Goal: Information Seeking & Learning: Learn about a topic

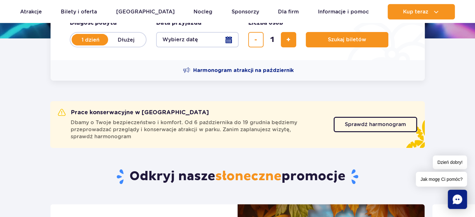
scroll to position [169, 0]
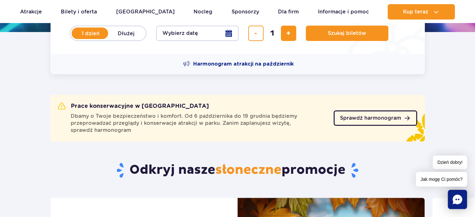
click at [360, 116] on span "Sprawdź harmonogram" at bounding box center [370, 118] width 61 height 5
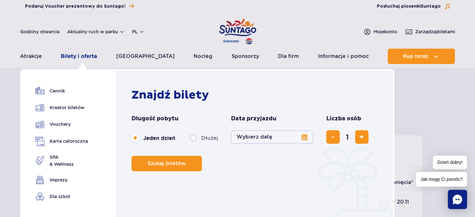
click at [85, 55] on link "Bilety i oferta" at bounding box center [79, 56] width 36 height 15
click at [93, 57] on link "Bilety i oferta" at bounding box center [79, 56] width 36 height 15
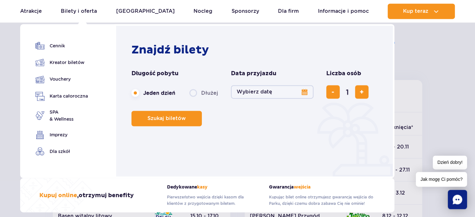
scroll to position [68, 0]
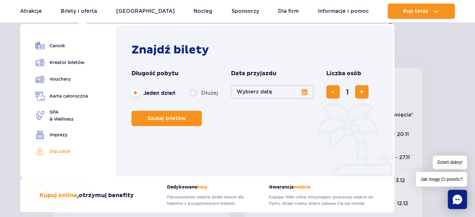
click at [62, 151] on link "Dla szkół" at bounding box center [62, 151] width 52 height 9
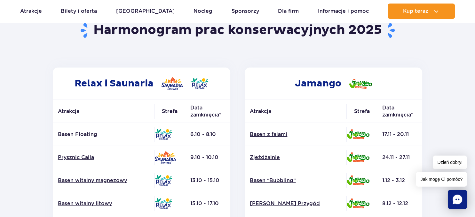
scroll to position [0, 0]
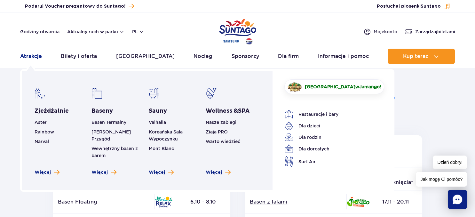
click at [34, 61] on link "Atrakcje" at bounding box center [31, 56] width 22 height 15
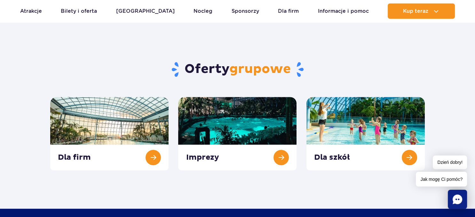
scroll to position [236, 0]
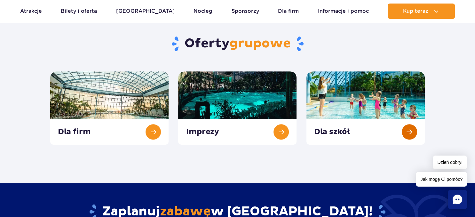
click at [351, 100] on link at bounding box center [366, 107] width 118 height 73
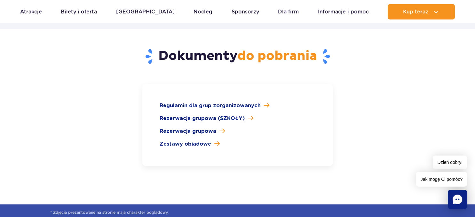
scroll to position [946, 0]
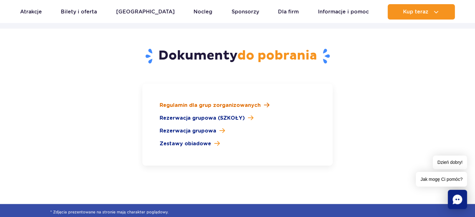
click at [211, 101] on span "Regulamin dla grup zorganizowanych" at bounding box center [210, 105] width 101 height 8
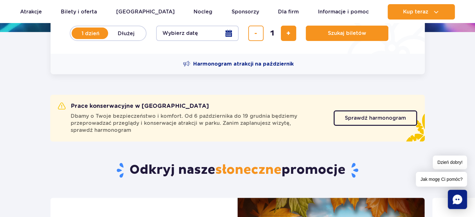
scroll to position [34, 0]
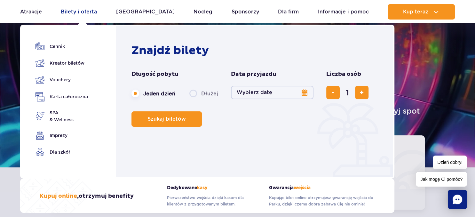
click at [79, 12] on link "Bilety i oferta" at bounding box center [79, 11] width 36 height 15
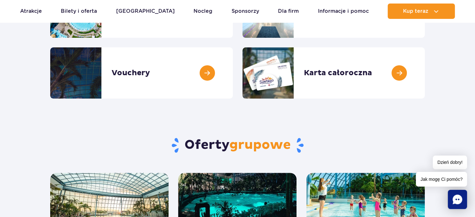
scroll to position [270, 0]
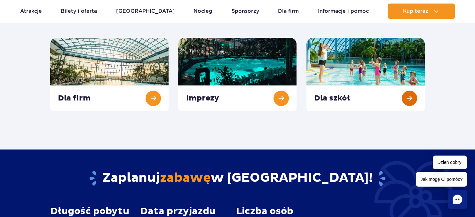
click at [367, 58] on link at bounding box center [366, 74] width 118 height 73
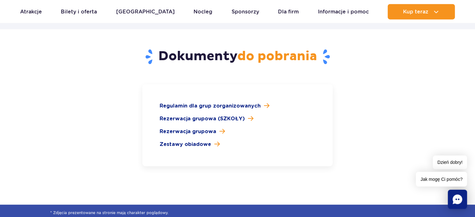
scroll to position [946, 0]
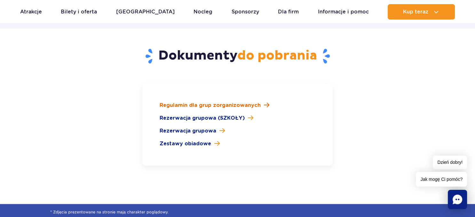
click at [182, 101] on span "Regulamin dla grup zorganizowanych" at bounding box center [210, 105] width 101 height 8
